Goal: Check status: Check status

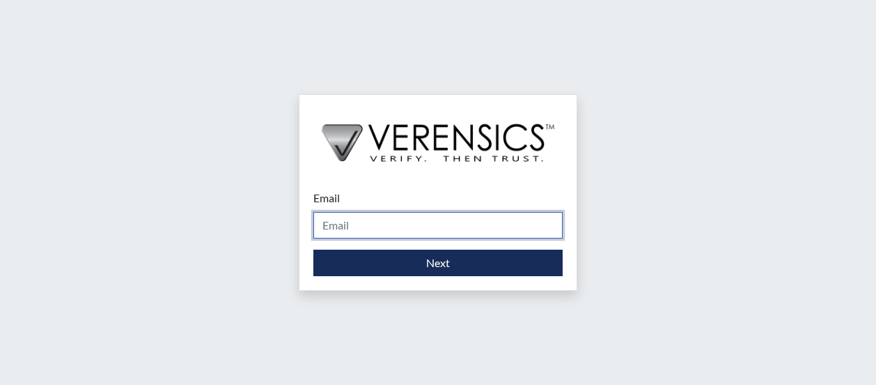
drag, startPoint x: 354, startPoint y: 228, endPoint x: 361, endPoint y: 246, distance: 19.4
click at [354, 229] on input "Email" at bounding box center [437, 225] width 249 height 26
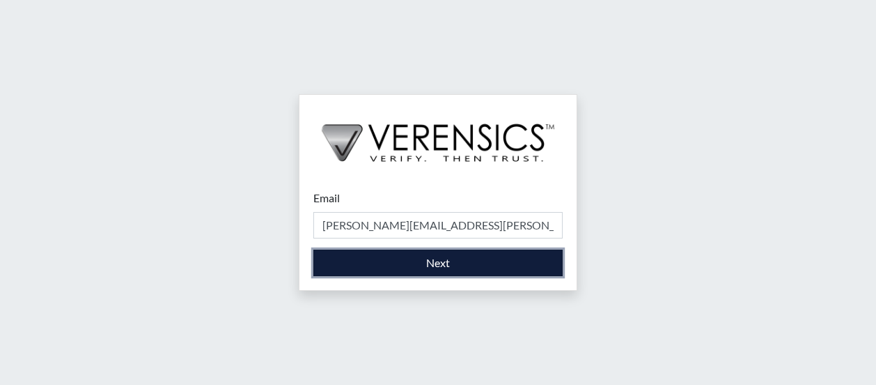
click at [414, 260] on button "Next" at bounding box center [437, 262] width 249 height 26
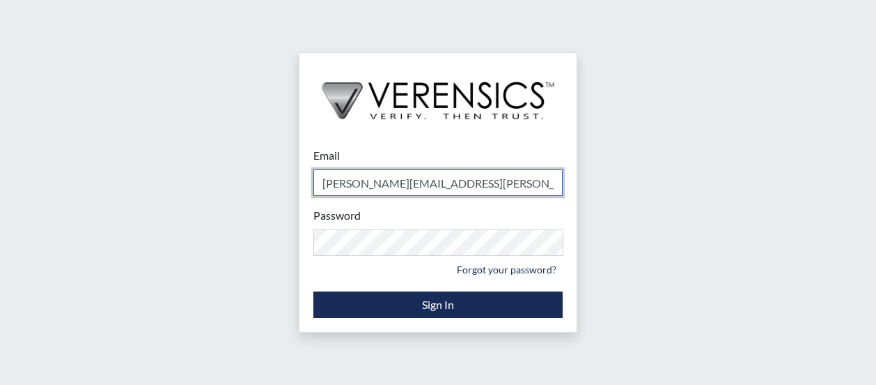
type input "[PERSON_NAME][EMAIL_ADDRESS][PERSON_NAME][DOMAIN_NAME]"
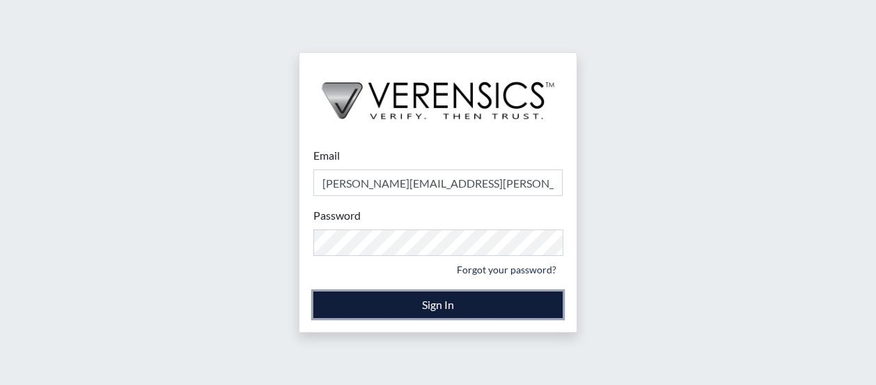
click at [410, 300] on button "Sign In" at bounding box center [437, 304] width 249 height 26
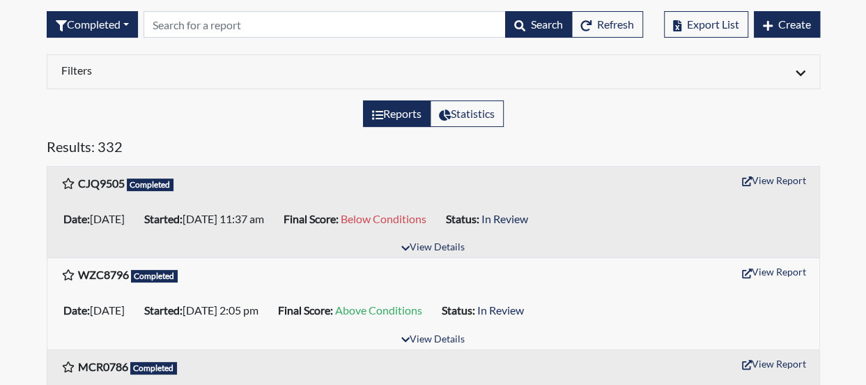
scroll to position [139, 0]
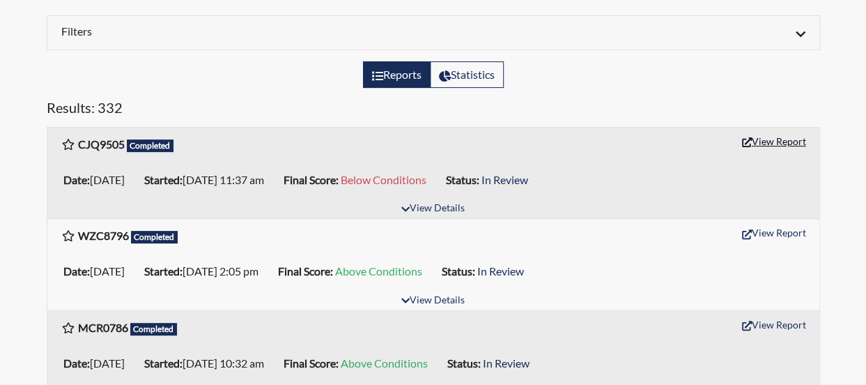
click at [780, 131] on button "View Report" at bounding box center [774, 141] width 77 height 22
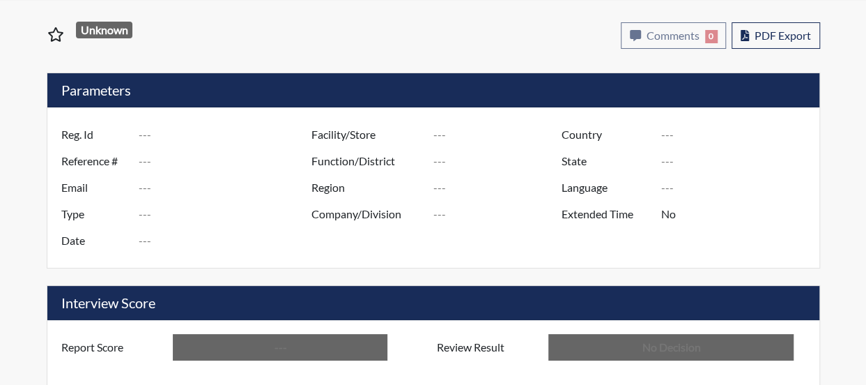
type input "CJQ9505"
type input "51224"
type input "---"
type input "Corrections Pre-Employment"
type input "Sep 11, 2025"
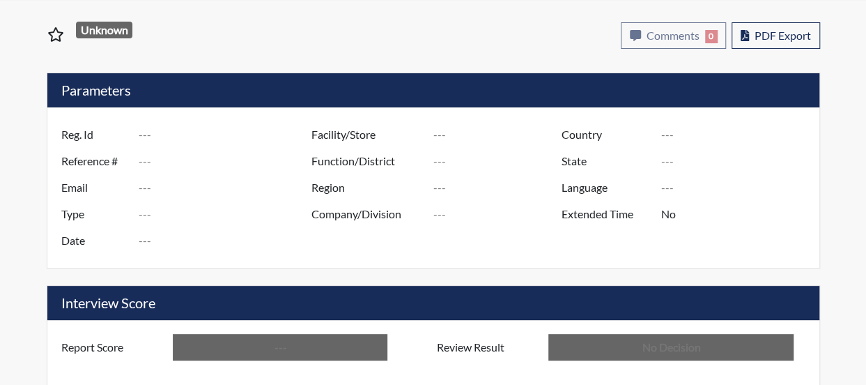
type input "Dodge SP"
type input "[GEOGRAPHIC_DATA]"
type input "[US_STATE]"
type input "English"
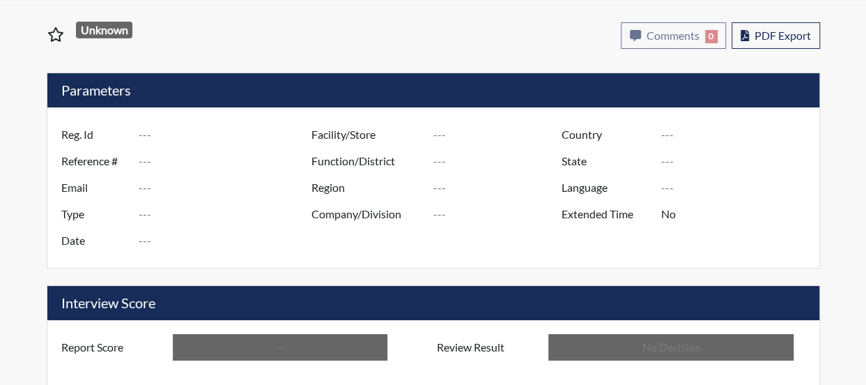
type input "Below Conditions"
type input "In Review"
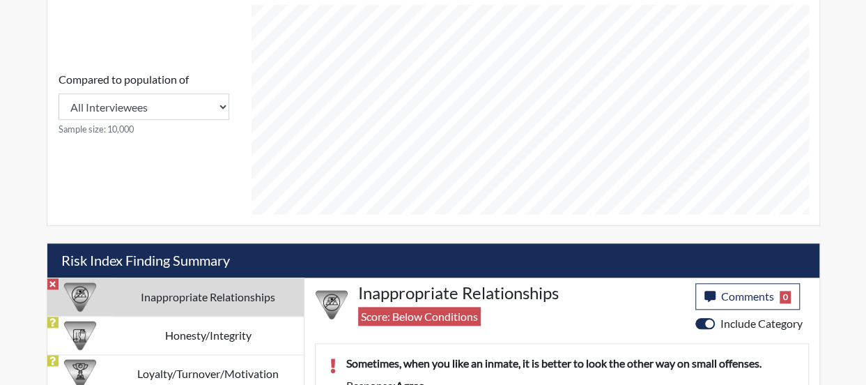
scroll to position [231, 580]
